Goal: Ask a question

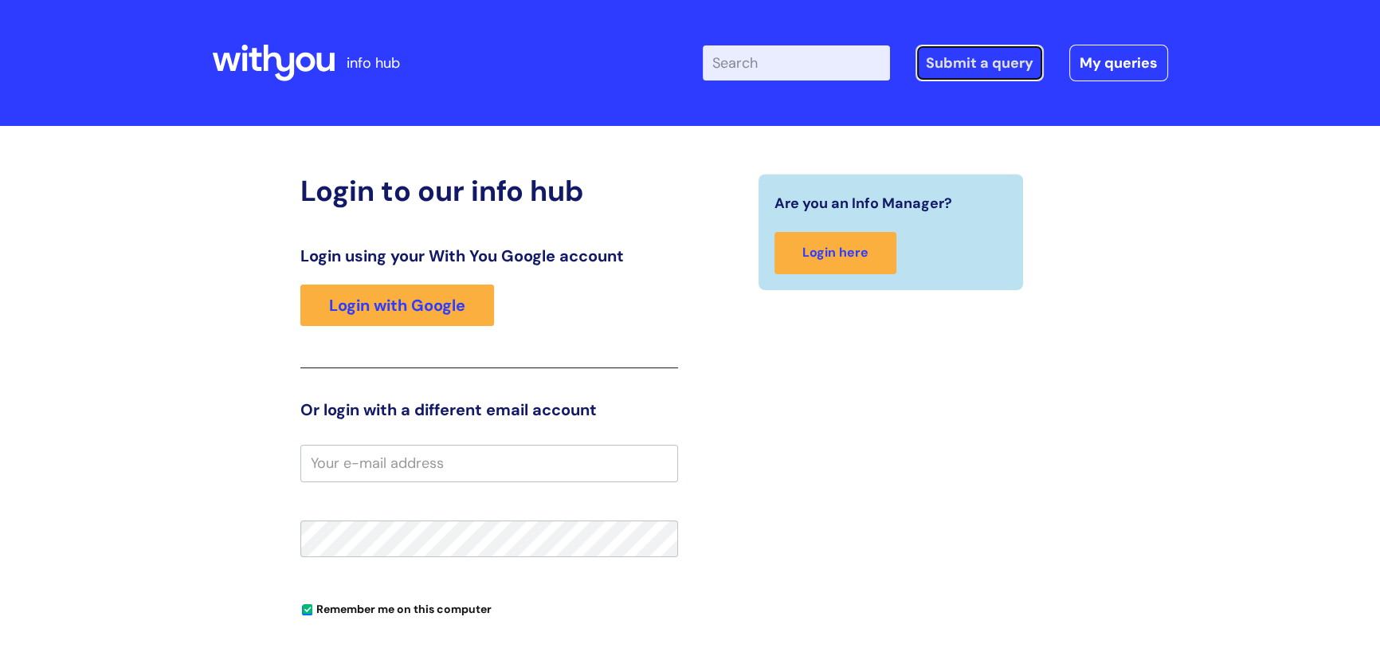
click at [957, 65] on link "Submit a query" at bounding box center [979, 63] width 128 height 37
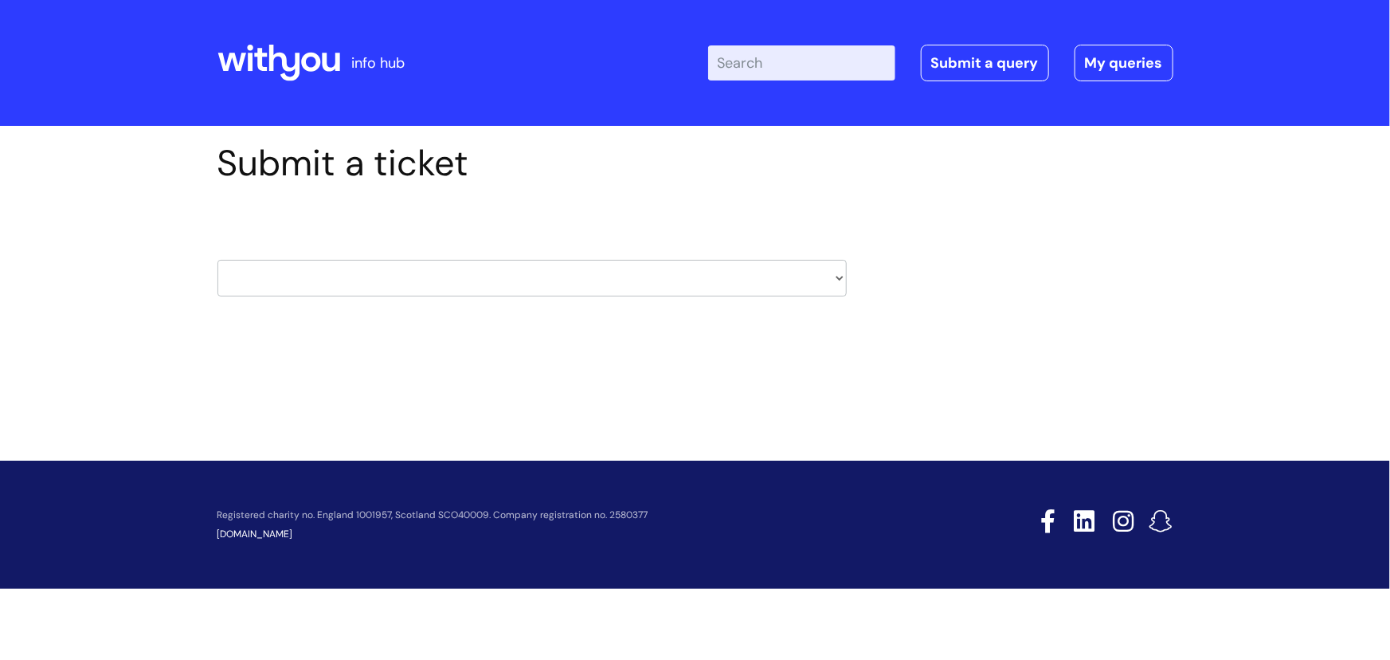
drag, startPoint x: 836, startPoint y: 279, endPoint x: 826, endPoint y: 281, distance: 10.6
click at [836, 279] on select "HR / People IT and Support Clinical Drug Alerts Finance Accounts Data Support T…" at bounding box center [531, 278] width 629 height 37
select select "it_and_support"
click at [217, 260] on select "HR / People IT and Support Clinical Drug Alerts Finance Accounts Data Support T…" at bounding box center [531, 278] width 629 height 37
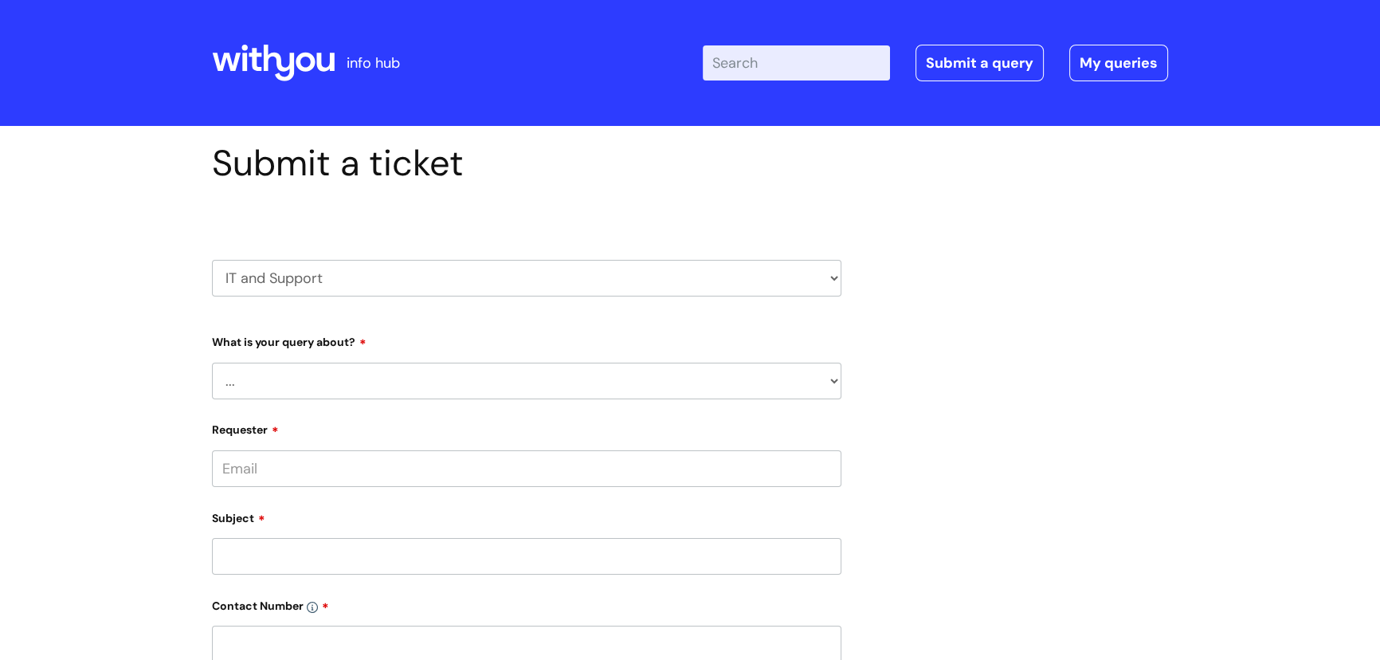
click at [832, 376] on select "... Mobile Phone Reset & MFA Accounts, Starters and Leavers IT Hardware issue I…" at bounding box center [526, 380] width 629 height 37
select select "Something Else"
click at [212, 362] on select "... Mobile Phone Reset & MFA Accounts, Starters and Leavers IT Hardware issue I…" at bounding box center [526, 380] width 629 height 37
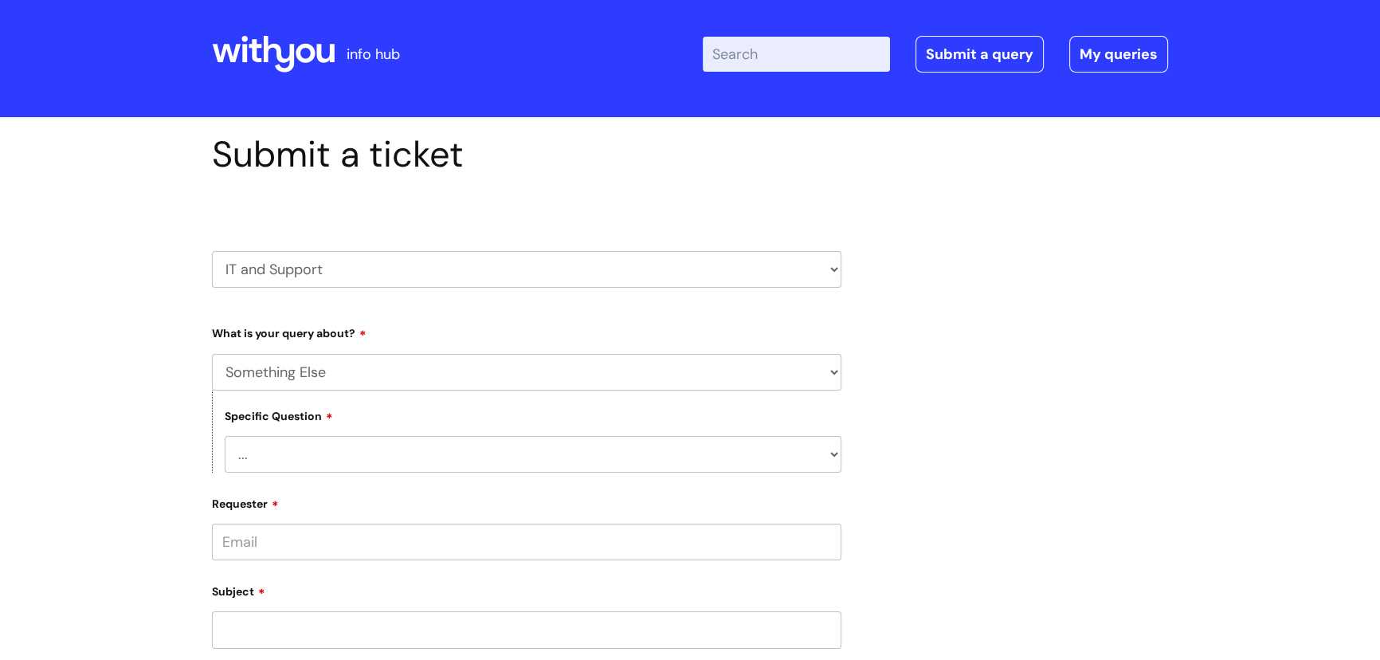
scroll to position [72, 0]
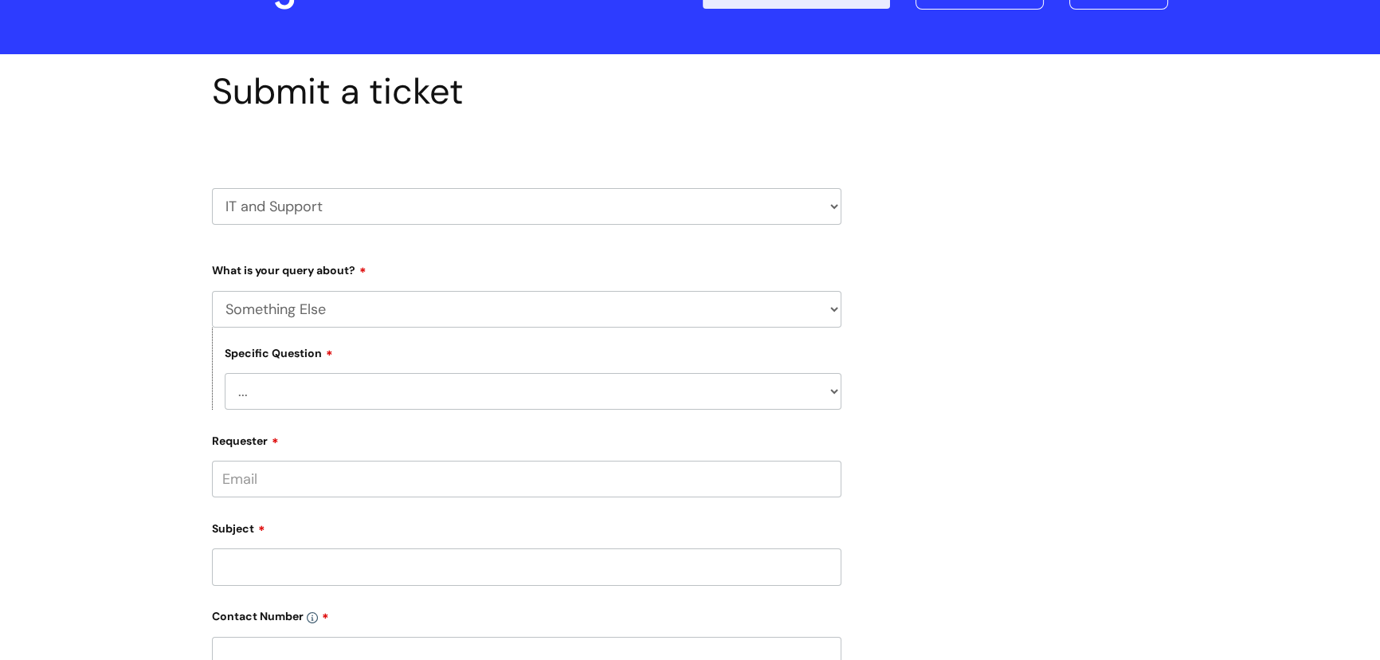
click at [836, 388] on select "... My problem is not listed" at bounding box center [533, 391] width 617 height 37
select select "My problem is not listed"
click at [225, 373] on select "... My problem is not listed" at bounding box center [533, 391] width 617 height 37
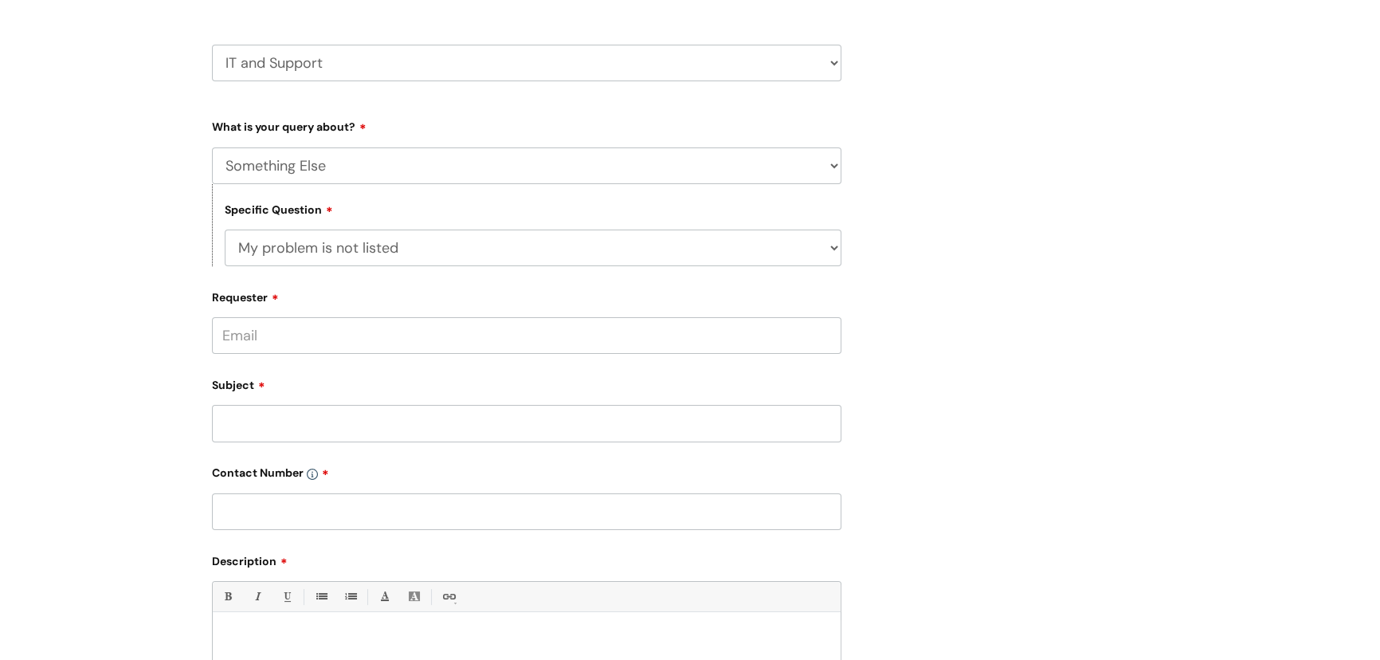
scroll to position [217, 0]
click at [252, 335] on input "Requester" at bounding box center [526, 333] width 629 height 37
type input "[PERSON_NAME][EMAIL_ADDRESS][PERSON_NAME][DOMAIN_NAME]"
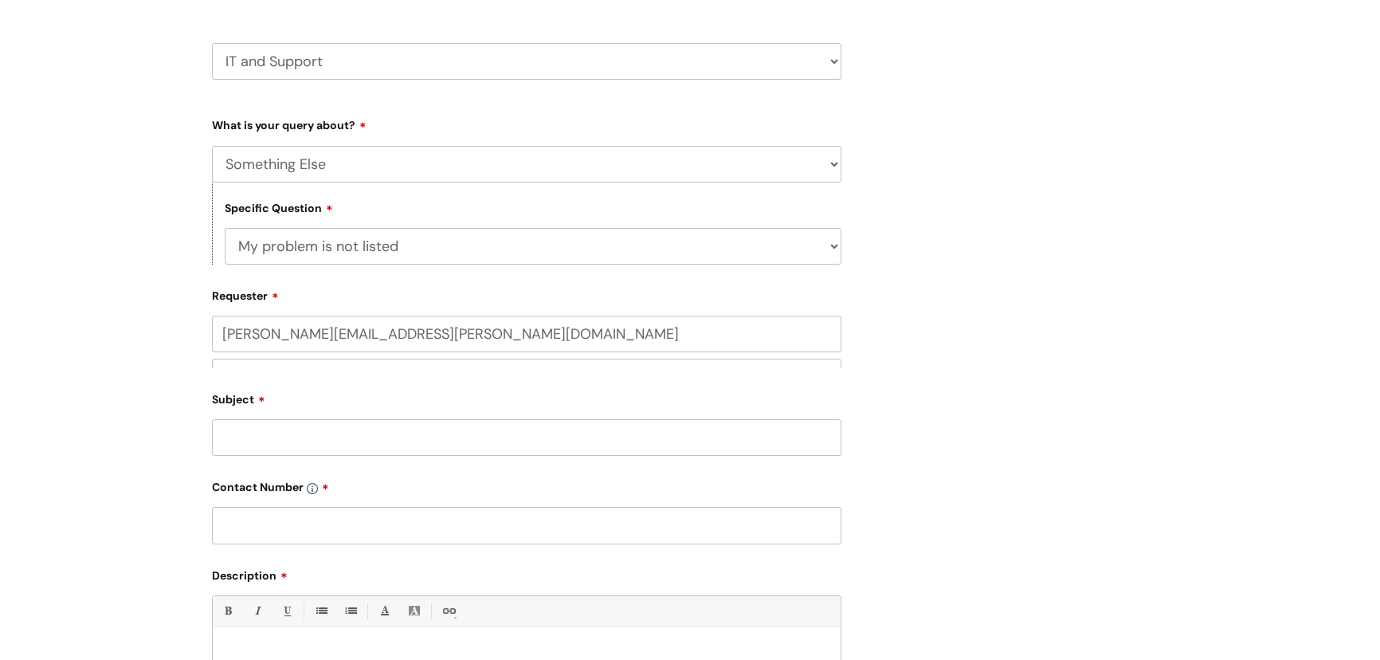
click at [258, 418] on div "Subject" at bounding box center [526, 421] width 629 height 71
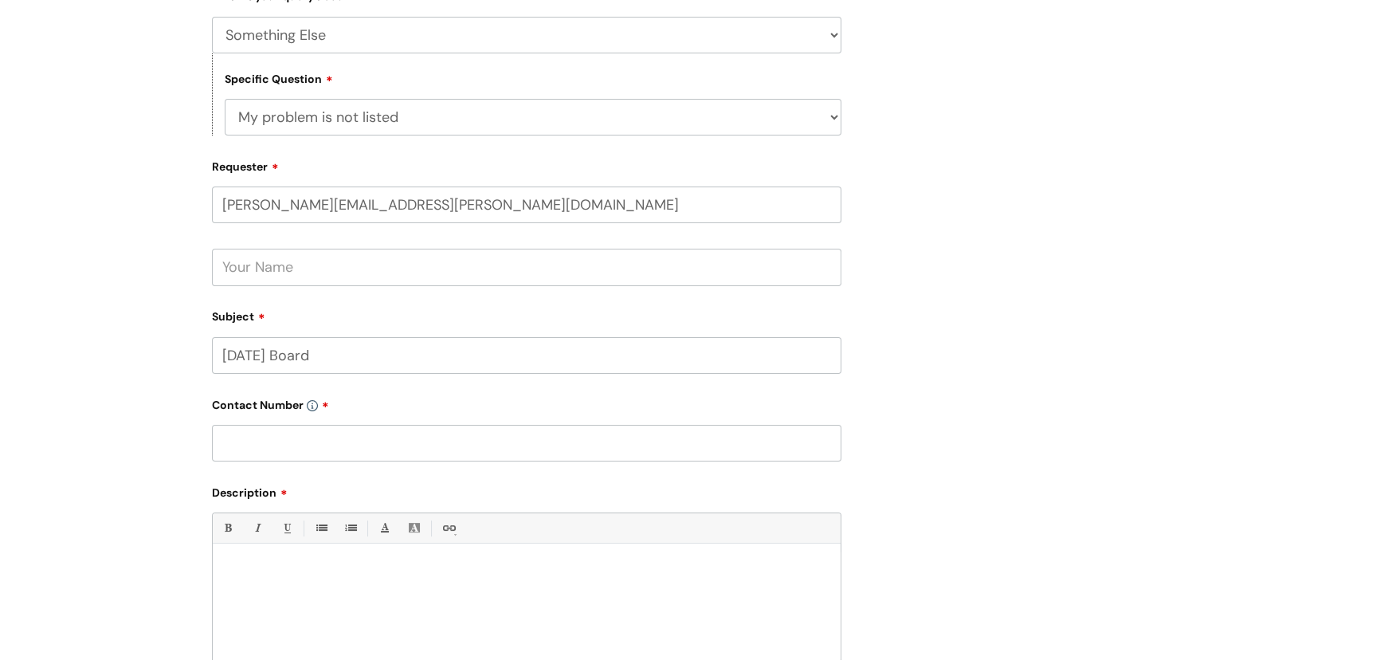
scroll to position [507, 0]
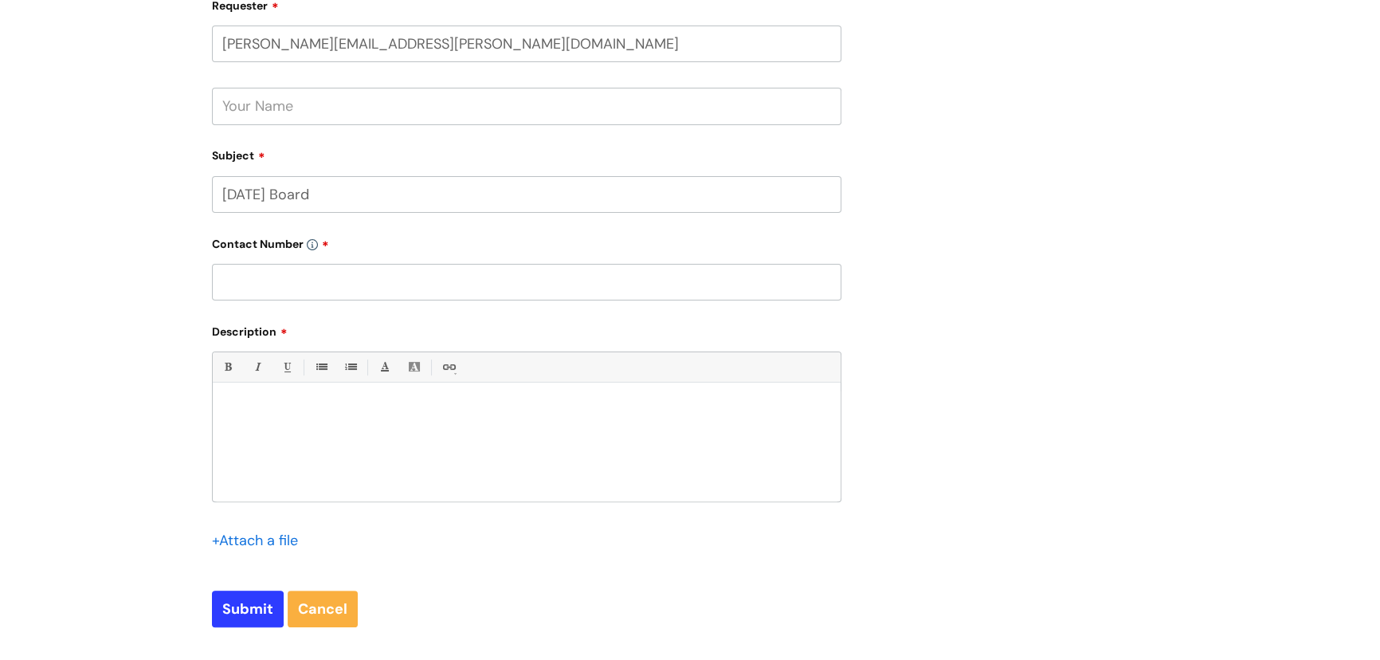
type input "[DATE] Board"
click at [229, 400] on div at bounding box center [527, 446] width 628 height 110
click at [252, 609] on input "Submit" at bounding box center [248, 608] width 72 height 37
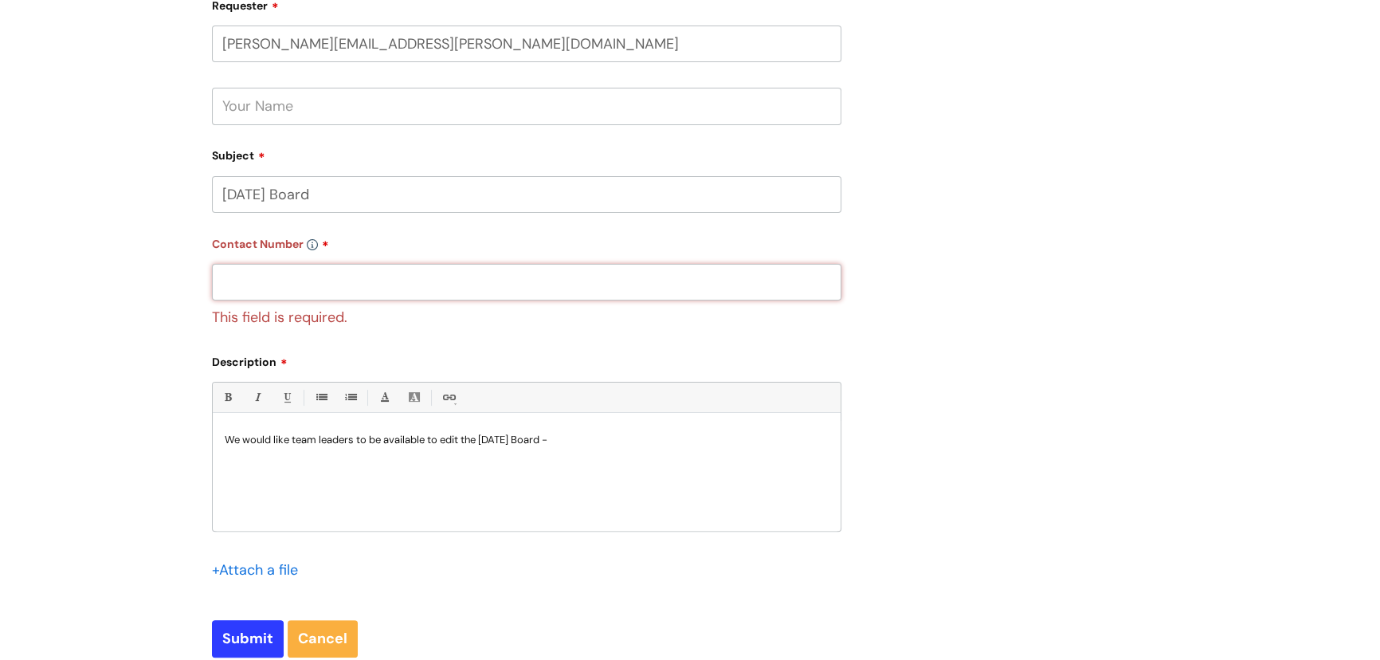
click at [237, 292] on input "text" at bounding box center [526, 282] width 629 height 37
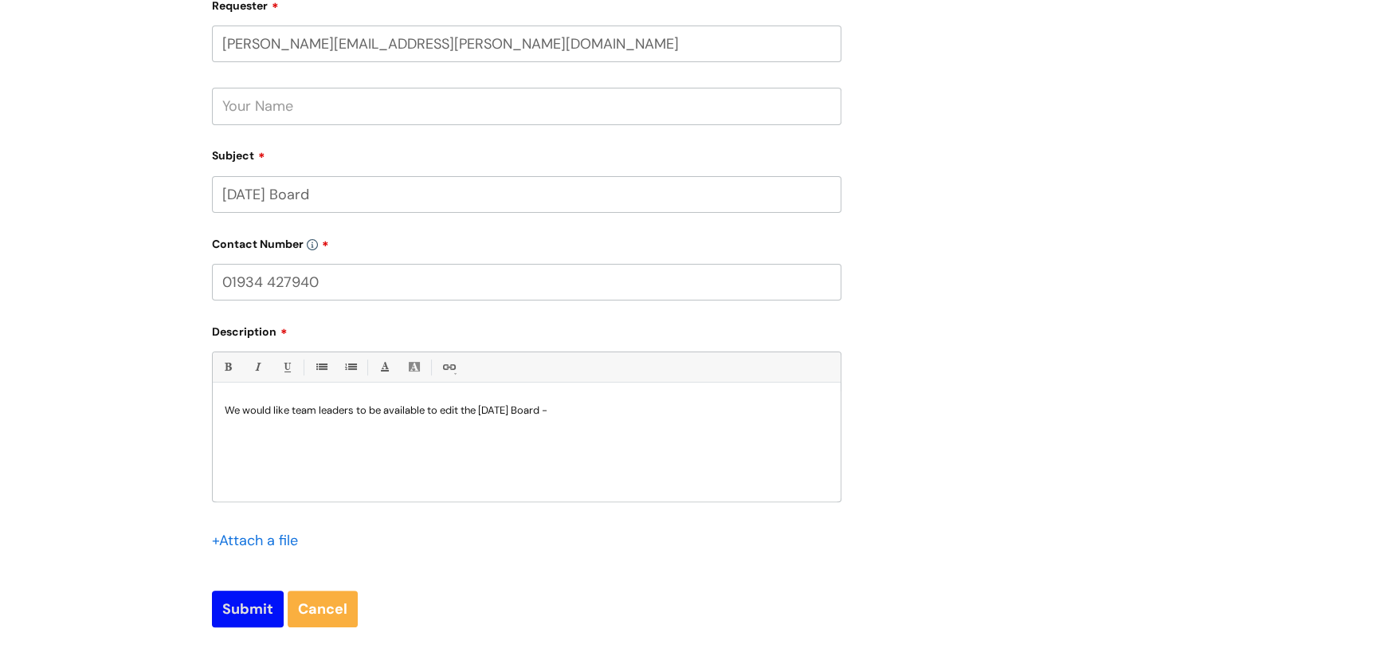
type input "01934 427940"
click at [251, 613] on input "Submit" at bounding box center [248, 608] width 72 height 37
type input "Please Wait..."
